Goal: Task Accomplishment & Management: Complete application form

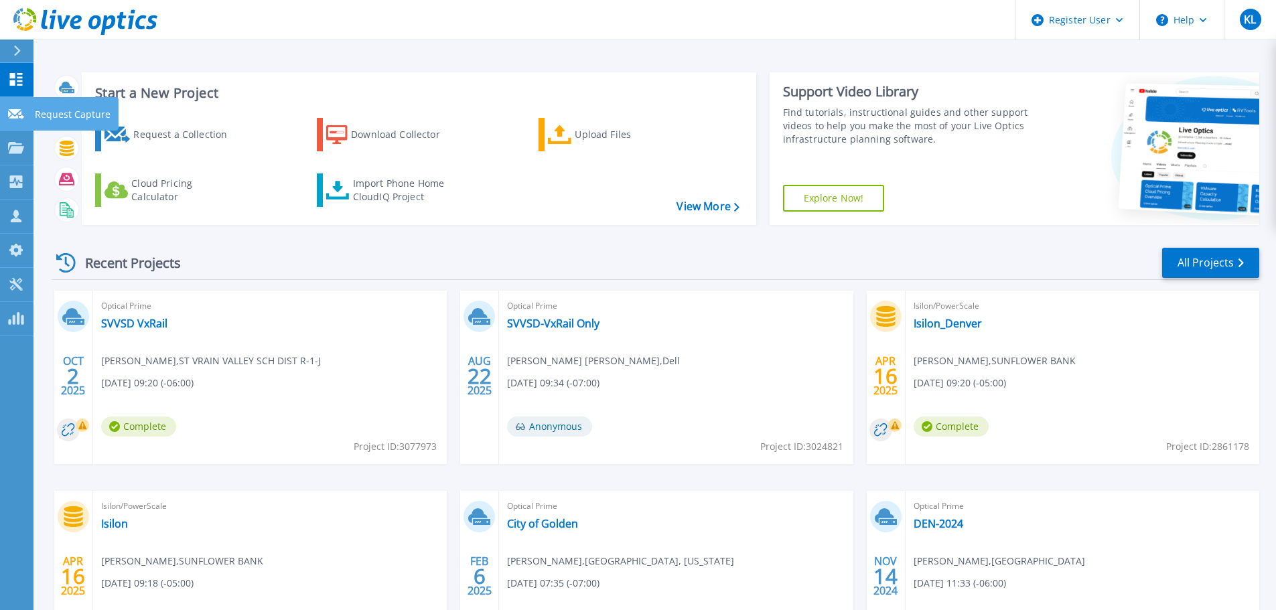
click at [59, 117] on p "Request Capture" at bounding box center [73, 114] width 76 height 35
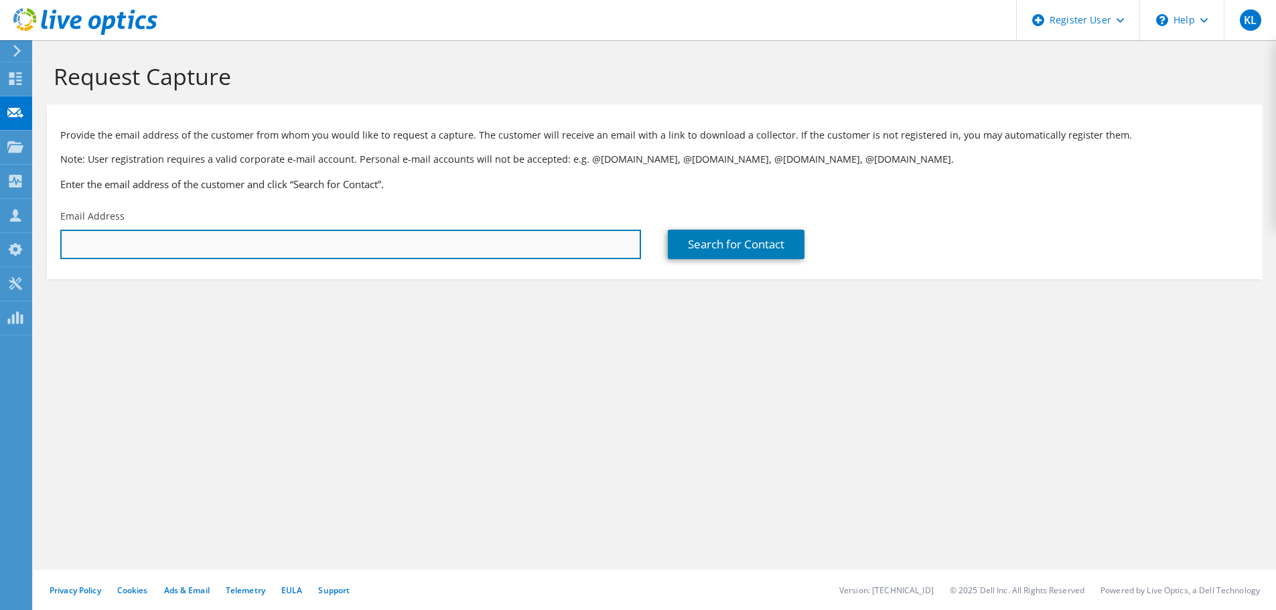
click at [237, 247] on input "text" at bounding box center [350, 244] width 581 height 29
paste input "[PERSON_NAME][EMAIL_ADDRESS][PERSON_NAME][DOMAIN_NAME]"
type input "[PERSON_NAME][EMAIL_ADDRESS][PERSON_NAME][DOMAIN_NAME]"
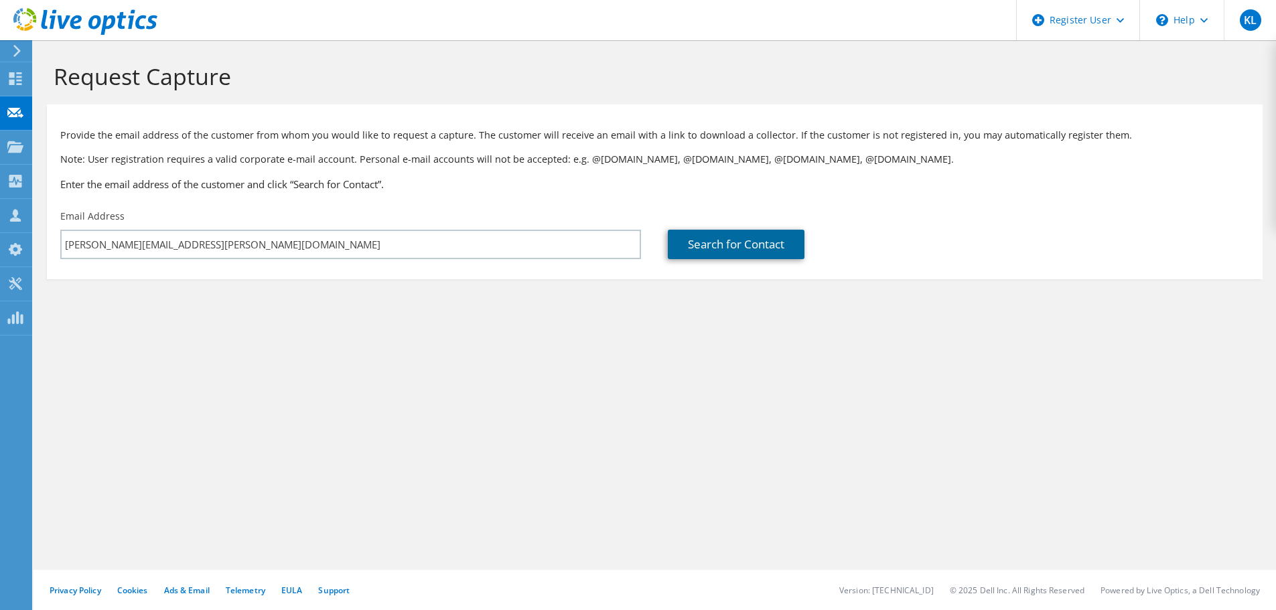
click at [702, 243] on link "Search for Contact" at bounding box center [736, 244] width 137 height 29
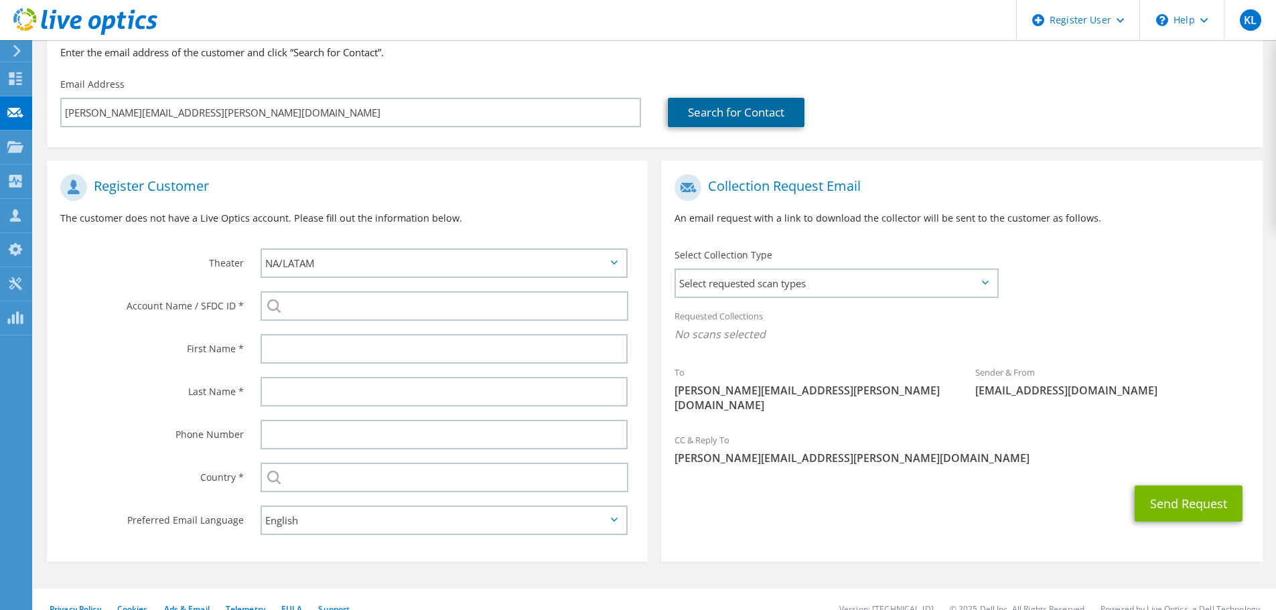
scroll to position [151, 0]
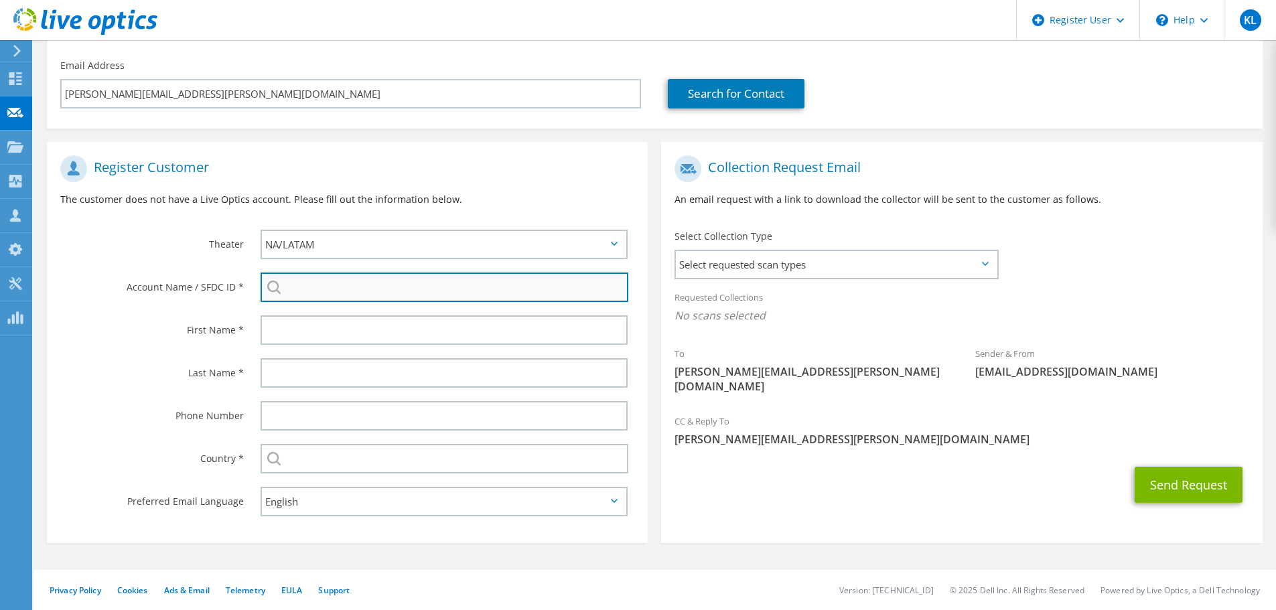
click at [312, 293] on input "search" at bounding box center [445, 287] width 368 height 29
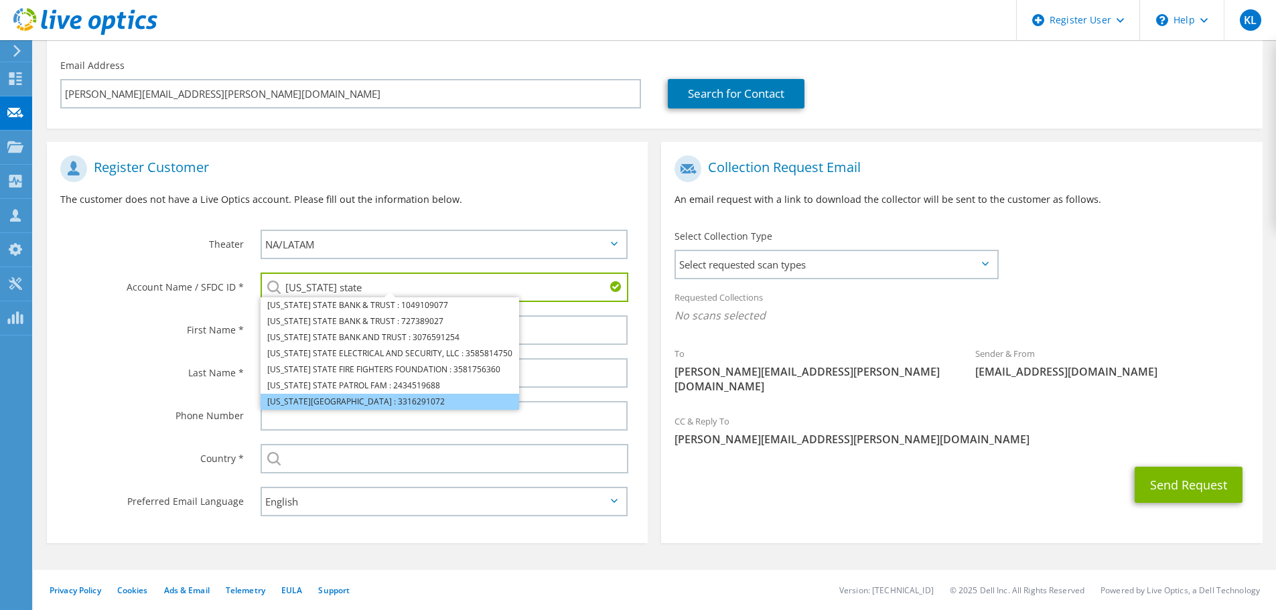
click at [340, 398] on li "[US_STATE][GEOGRAPHIC_DATA] : 3316291072" at bounding box center [390, 402] width 259 height 16
type input "[US_STATE][GEOGRAPHIC_DATA] : 3316291072"
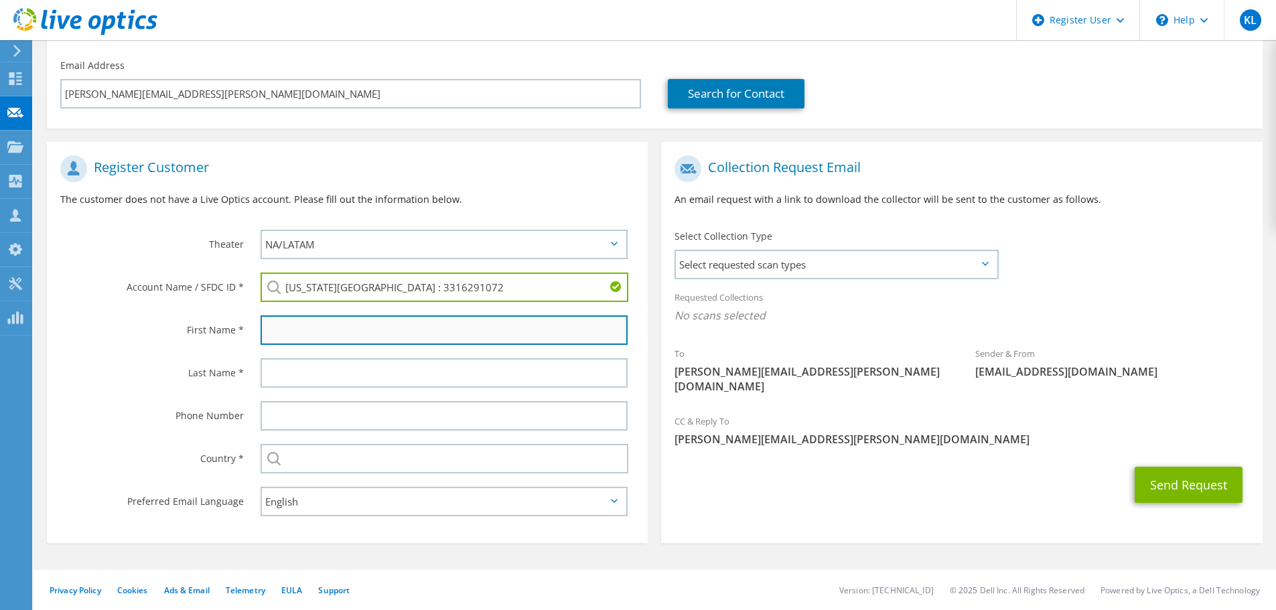
click at [334, 334] on input "text" at bounding box center [444, 330] width 367 height 29
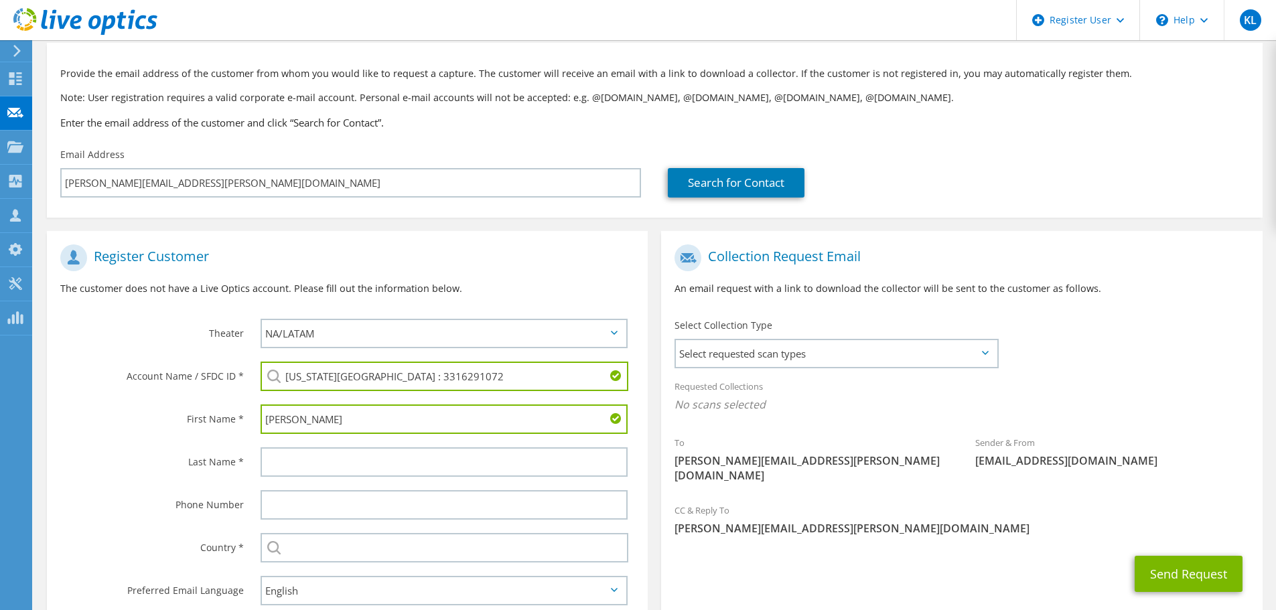
scroll to position [84, 0]
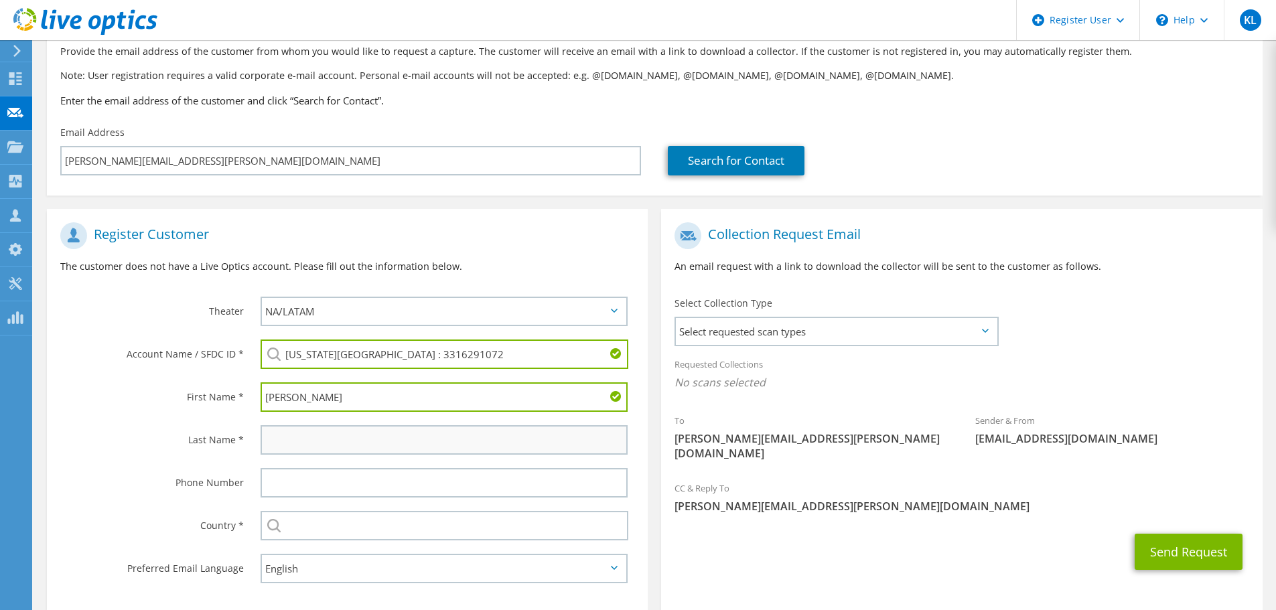
type input "[PERSON_NAME]"
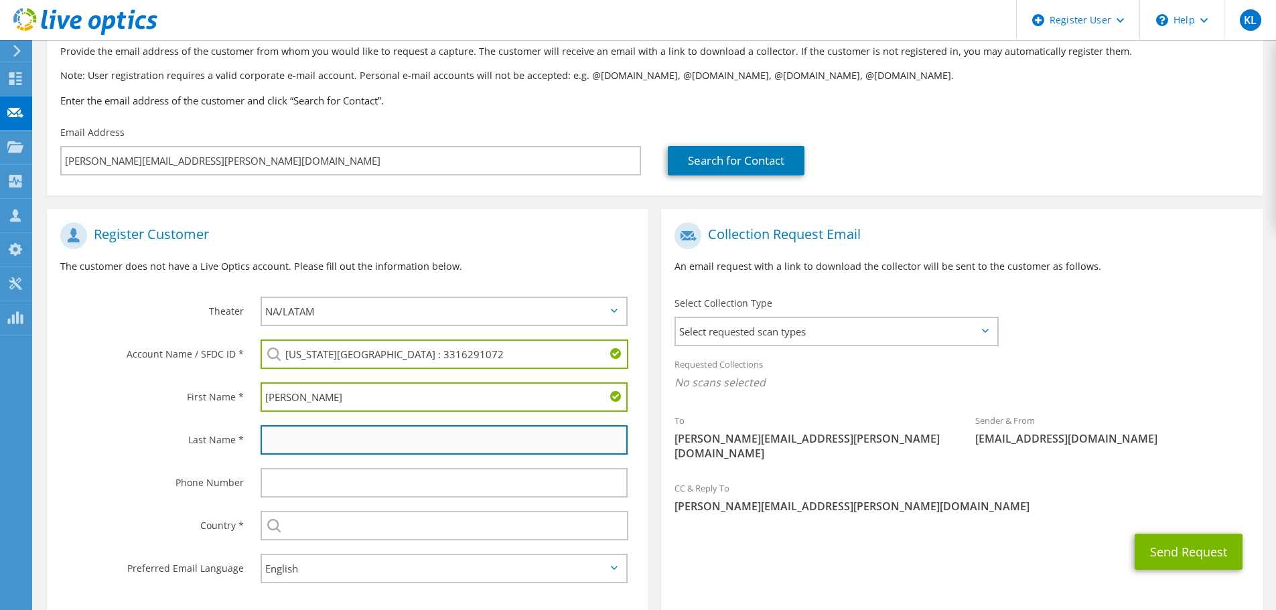
click at [325, 443] on input "text" at bounding box center [444, 439] width 367 height 29
type input "[PERSON_NAME]"
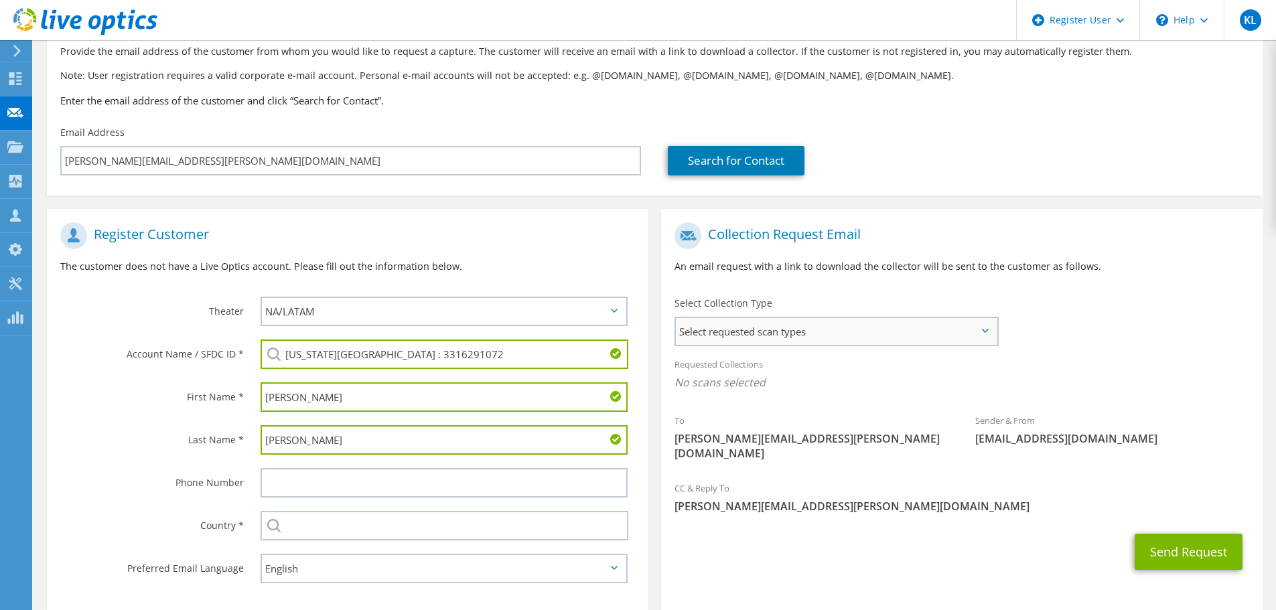
click at [793, 328] on span "Select requested scan types" at bounding box center [836, 331] width 321 height 27
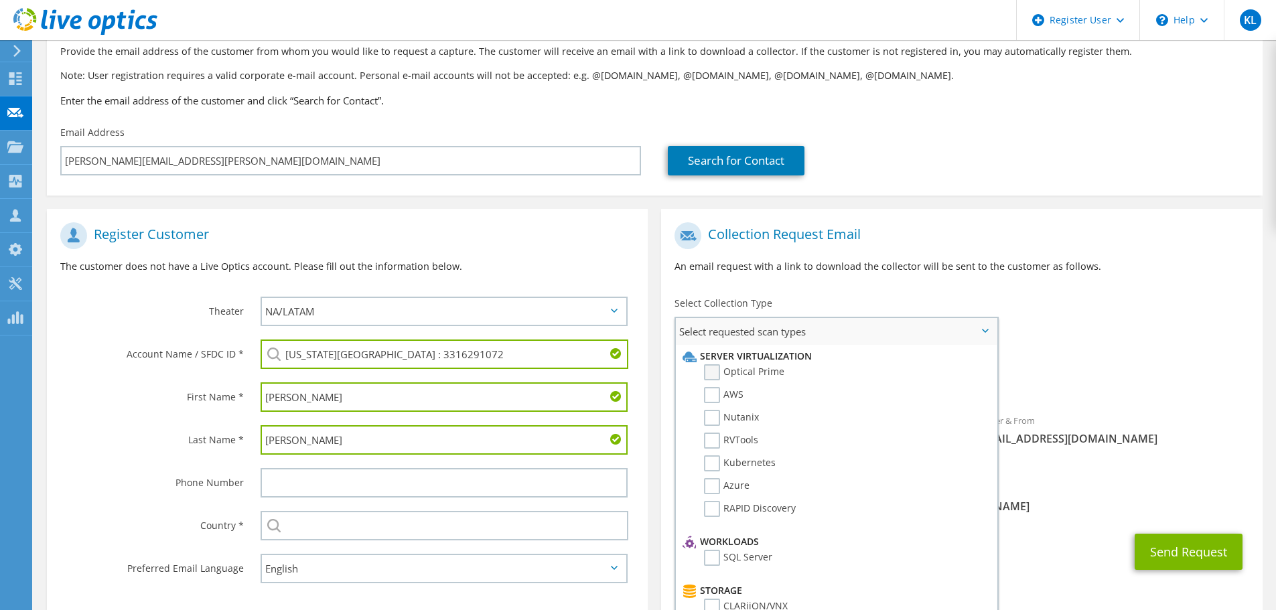
click at [718, 373] on label "Optical Prime" at bounding box center [744, 373] width 80 height 16
click at [0, 0] on input "Optical Prime" at bounding box center [0, 0] width 0 height 0
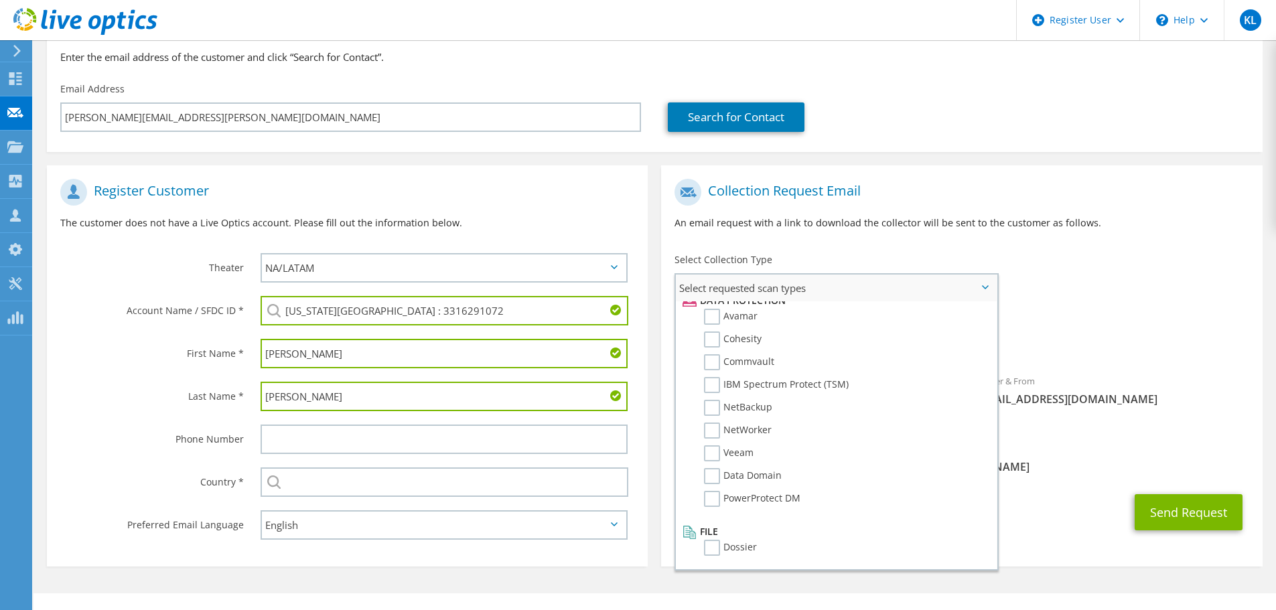
scroll to position [151, 0]
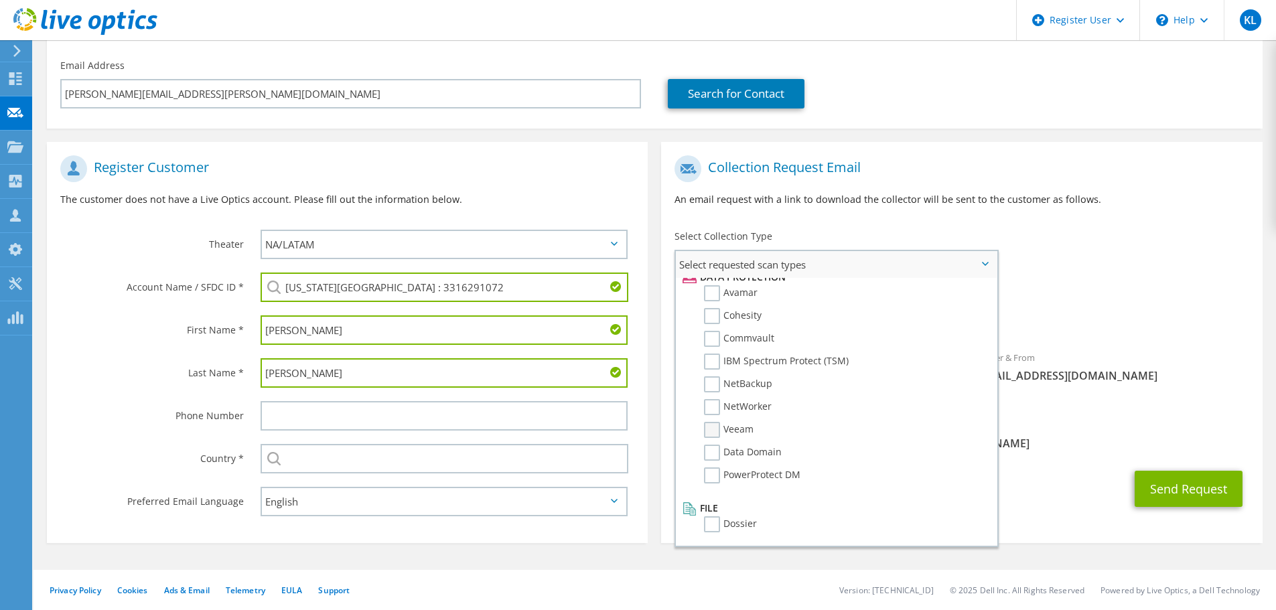
click at [711, 430] on label "Veeam" at bounding box center [729, 430] width 50 height 16
click at [0, 0] on input "Veeam" at bounding box center [0, 0] width 0 height 0
click at [1071, 314] on span "Optical Prime Veeam" at bounding box center [962, 319] width 574 height 22
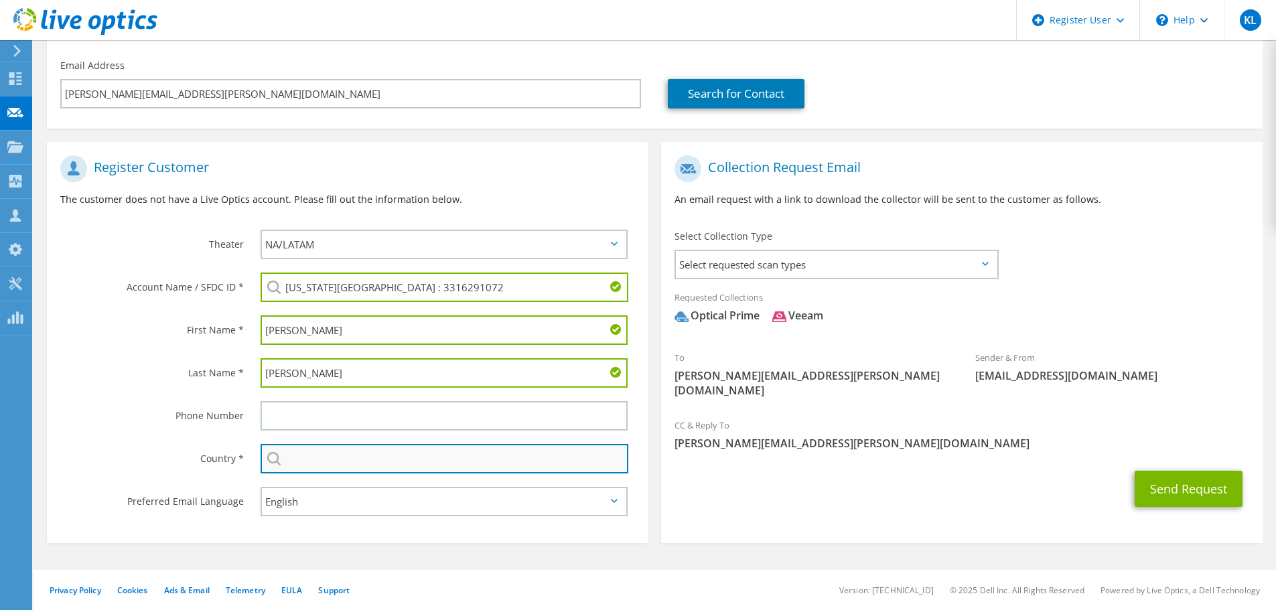
click at [478, 468] on input "text" at bounding box center [445, 458] width 368 height 29
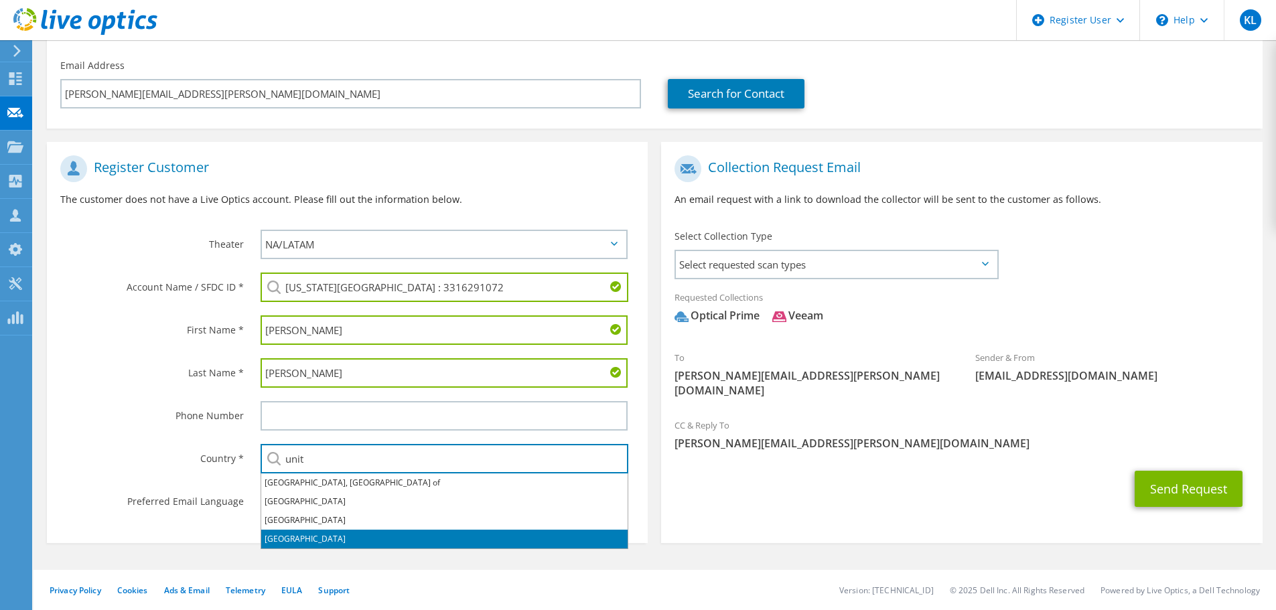
click at [380, 541] on li "[GEOGRAPHIC_DATA]" at bounding box center [444, 539] width 367 height 19
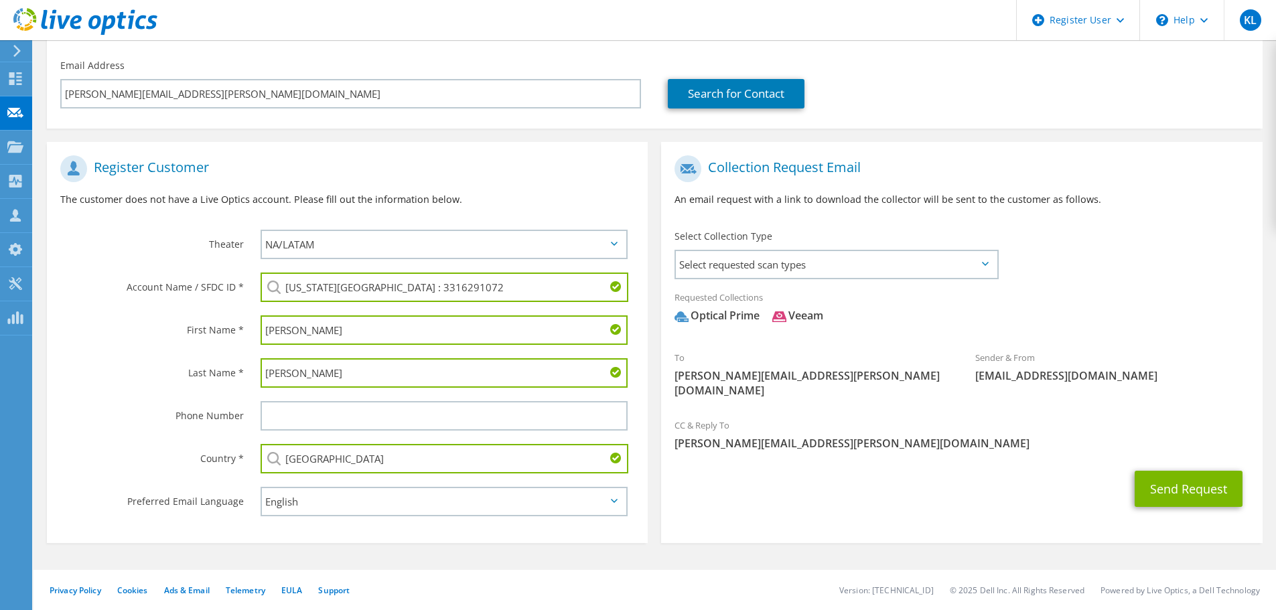
type input "[GEOGRAPHIC_DATA]"
click at [803, 492] on div "Send Request" at bounding box center [961, 489] width 601 height 50
click at [1161, 472] on button "Send Request" at bounding box center [1189, 489] width 108 height 36
click at [927, 254] on span "Select requested scan types" at bounding box center [836, 264] width 321 height 27
